Goal: Task Accomplishment & Management: Complete application form

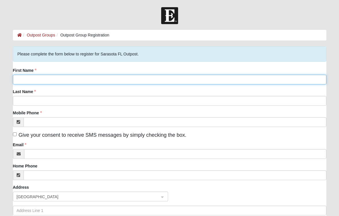
click at [100, 81] on input "First Name" at bounding box center [169, 80] width 313 height 10
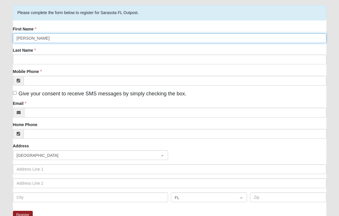
scroll to position [34, 0]
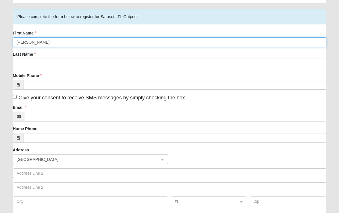
type input "[PERSON_NAME]"
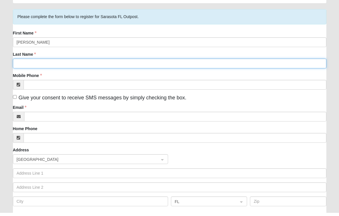
click at [102, 64] on input "Last Name" at bounding box center [169, 67] width 313 height 10
type input "[PERSON_NAME]"
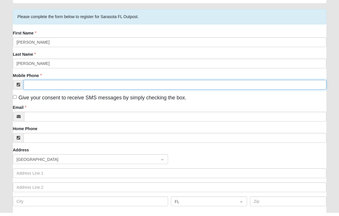
click at [42, 83] on input "Mobile Phone" at bounding box center [175, 88] width 302 height 10
type input "[PHONE_NUMBER]"
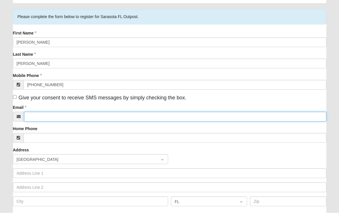
click at [50, 116] on input "Email" at bounding box center [175, 120] width 302 height 10
type input "[EMAIL_ADDRESS][DOMAIN_NAME]"
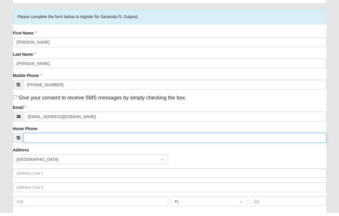
click at [36, 137] on input "Home Phone" at bounding box center [175, 141] width 302 height 10
type input "[PHONE_NUMBER]"
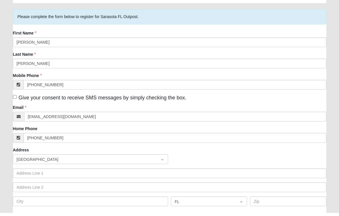
click at [23, 158] on input "search" at bounding box center [88, 162] width 144 height 9
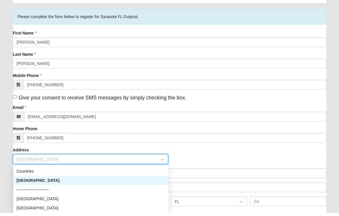
scroll to position [37, 0]
click at [18, 181] on div "[GEOGRAPHIC_DATA]" at bounding box center [91, 180] width 148 height 6
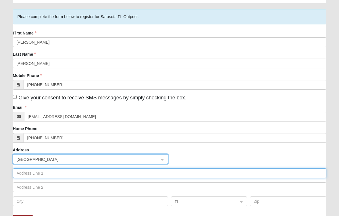
click at [22, 168] on input "text" at bounding box center [169, 173] width 313 height 10
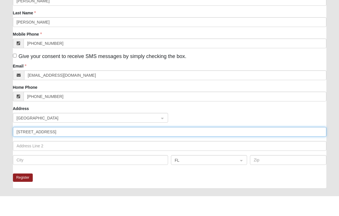
scroll to position [59, 0]
type input "[STREET_ADDRESS]"
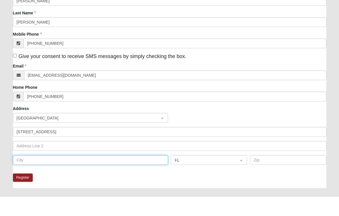
click at [100, 174] on input "text" at bounding box center [90, 179] width 155 height 10
type input "bradenton"
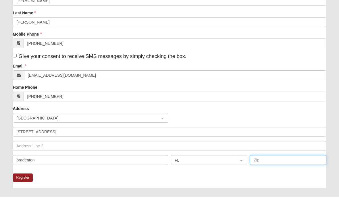
click at [269, 174] on input "text" at bounding box center [288, 179] width 76 height 10
type input "34205"
click at [23, 193] on button "Register" at bounding box center [23, 197] width 20 height 8
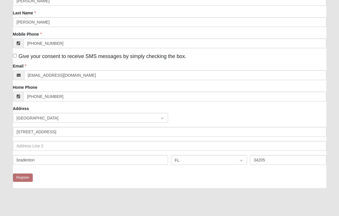
scroll to position [20, 0]
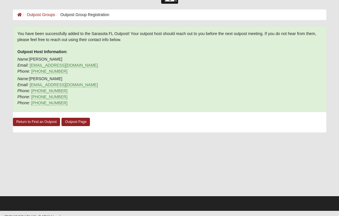
click at [20, 174] on div at bounding box center [169, 166] width 313 height 57
click at [71, 125] on link "Outpost Page" at bounding box center [75, 122] width 28 height 8
